Goal: Task Accomplishment & Management: Manage account settings

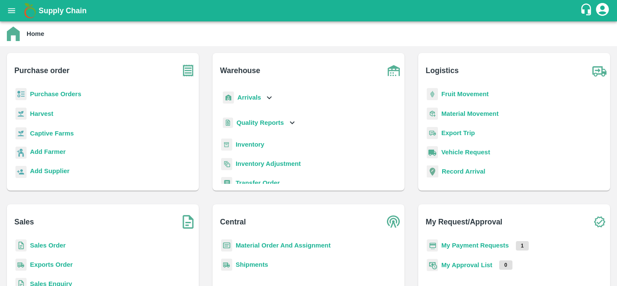
click at [77, 94] on b "Purchase Orders" at bounding box center [55, 94] width 51 height 7
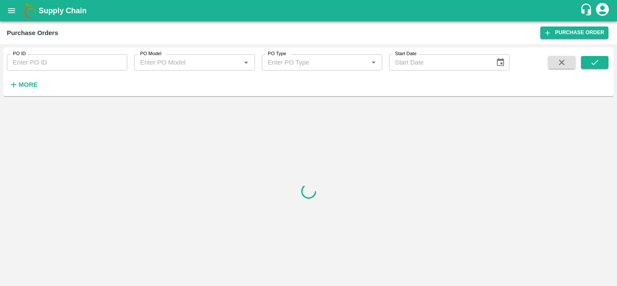
click at [74, 63] on input "PO ID" at bounding box center [67, 62] width 120 height 16
paste input "169173"
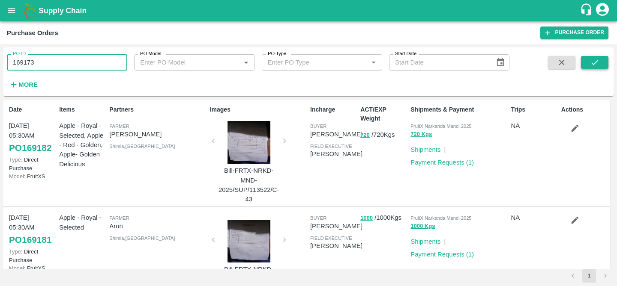
click at [599, 66] on icon "submit" at bounding box center [594, 62] width 9 height 9
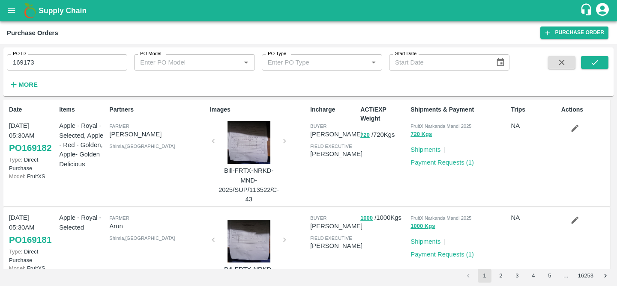
click at [44, 66] on input "169173" at bounding box center [67, 62] width 120 height 16
type input "169173"
click at [600, 69] on button "submit" at bounding box center [594, 62] width 27 height 13
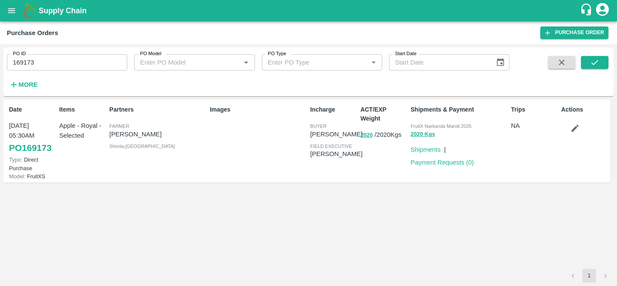
click at [575, 128] on icon "button" at bounding box center [574, 128] width 7 height 7
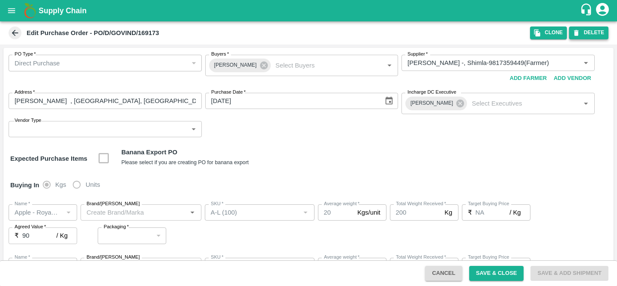
click at [585, 35] on button "DELETE" at bounding box center [588, 33] width 39 height 12
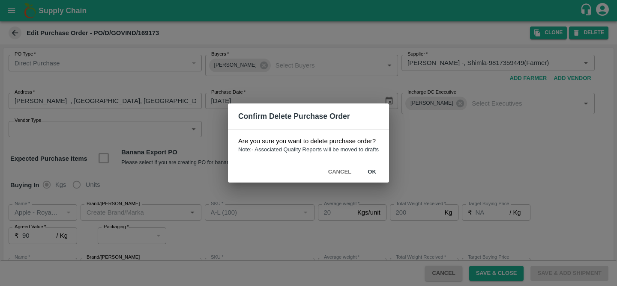
click at [377, 166] on button "ok" at bounding box center [371, 172] width 27 height 15
click at [373, 175] on button "ok" at bounding box center [371, 172] width 27 height 15
